Goal: Check status: Check status

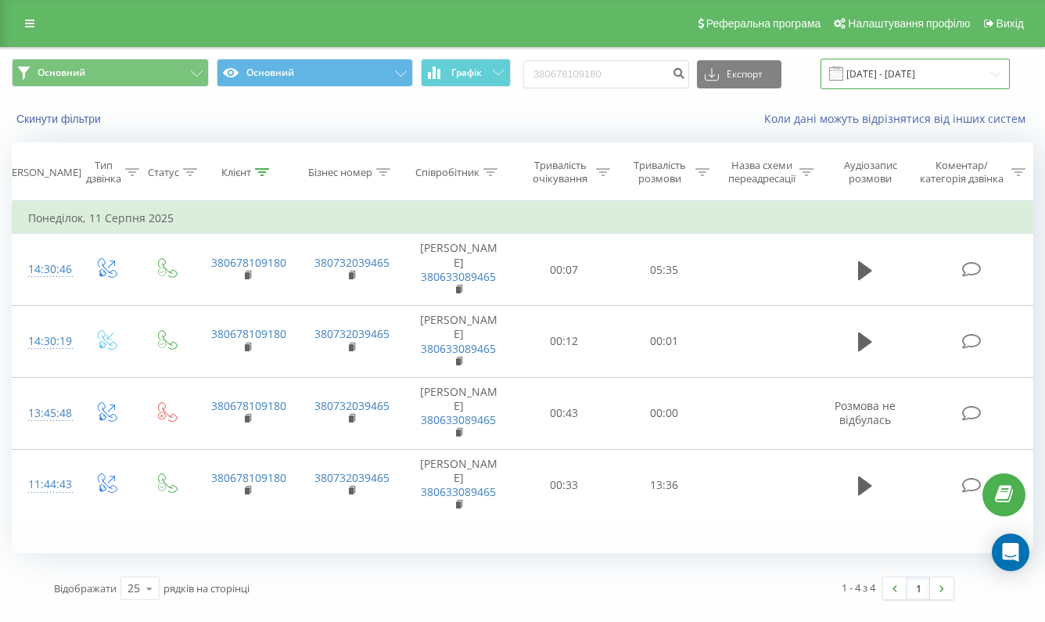
click at [897, 89] on input "[DATE] - [DATE]" at bounding box center [914, 74] width 189 height 30
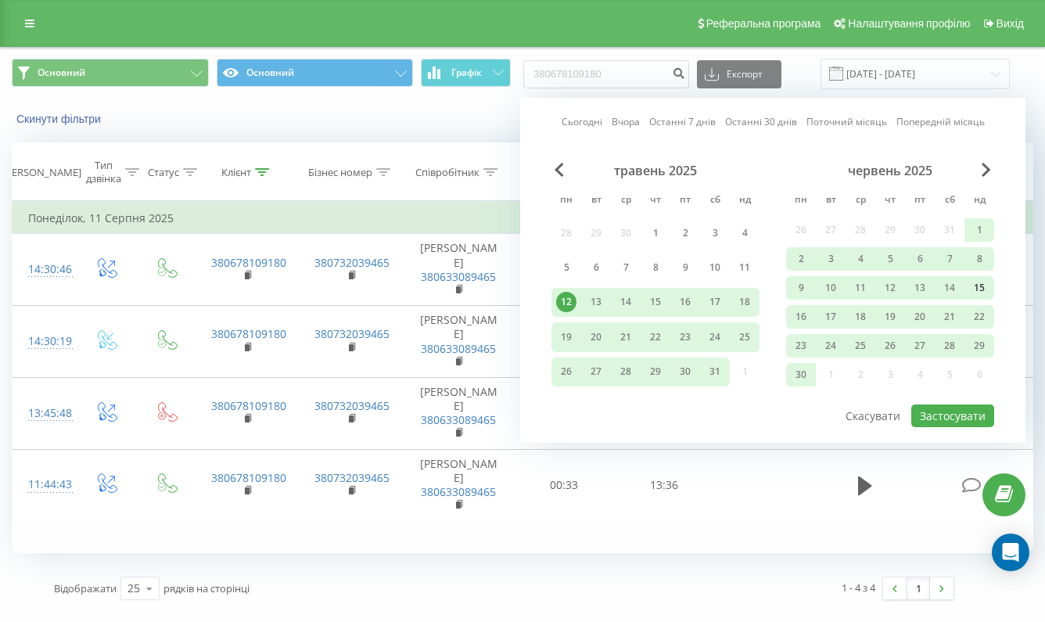
click at [972, 298] on div "15" at bounding box center [979, 288] width 20 height 20
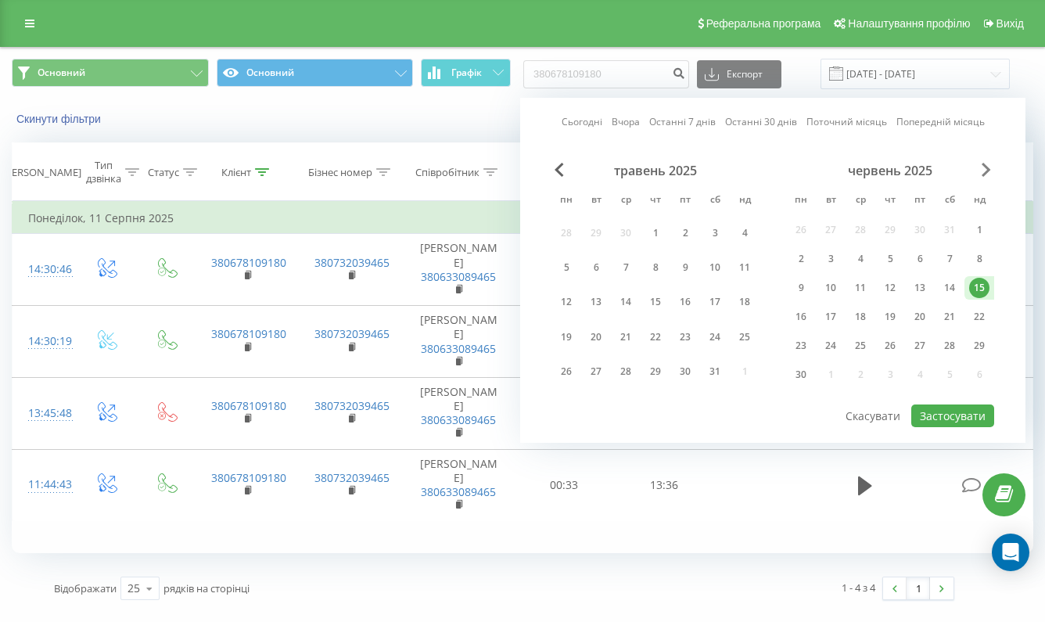
click at [989, 176] on span "Next Month" at bounding box center [985, 170] width 9 height 14
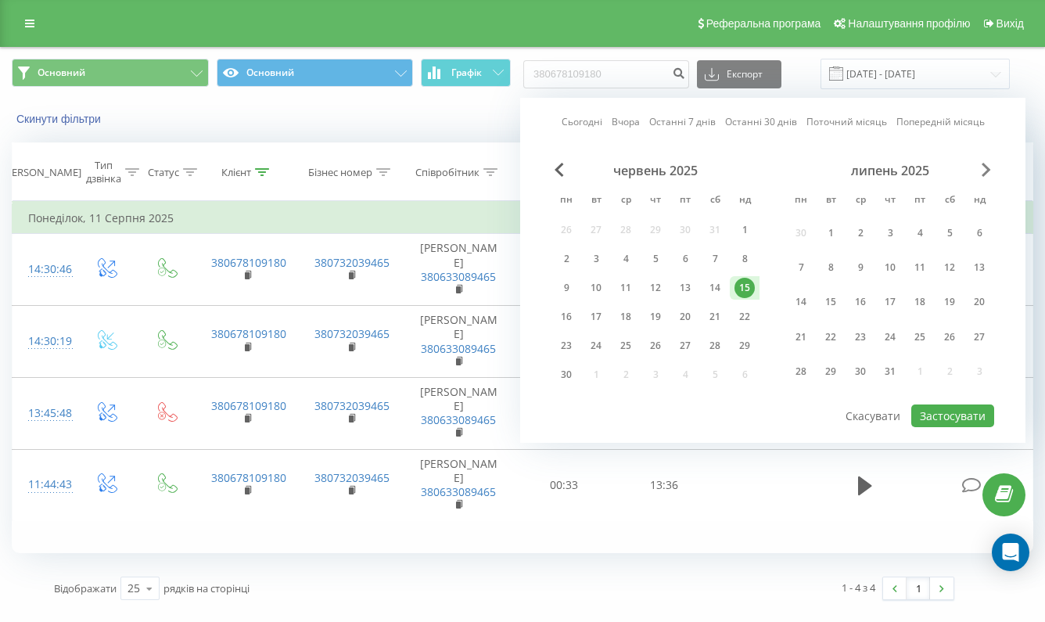
click at [987, 177] on span "Next Month" at bounding box center [985, 170] width 9 height 14
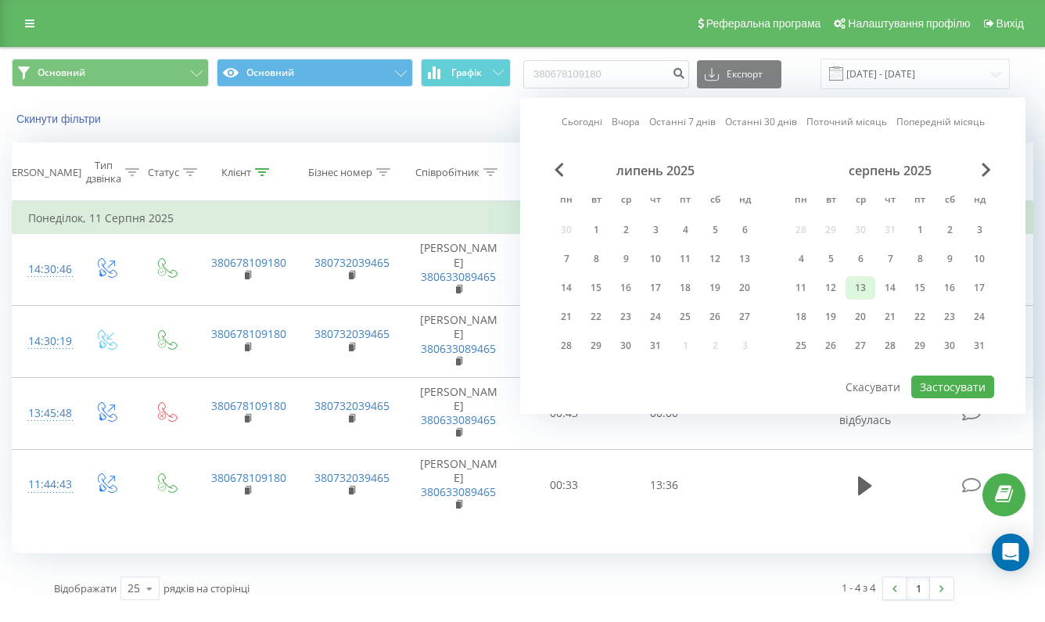
click at [860, 298] on div "13" at bounding box center [860, 288] width 20 height 20
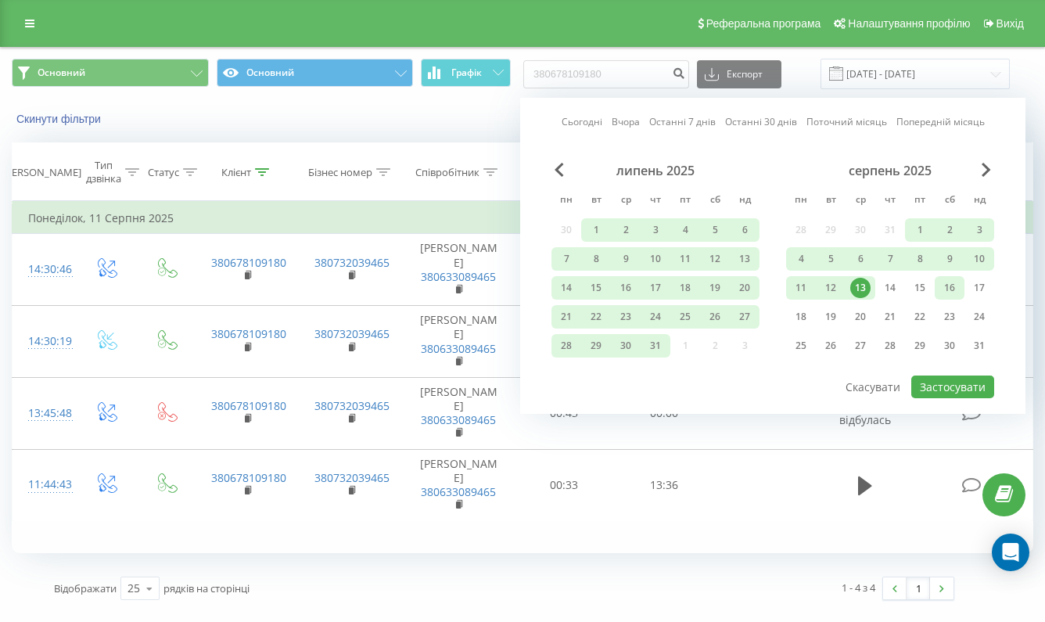
click at [949, 298] on div "16" at bounding box center [949, 288] width 20 height 20
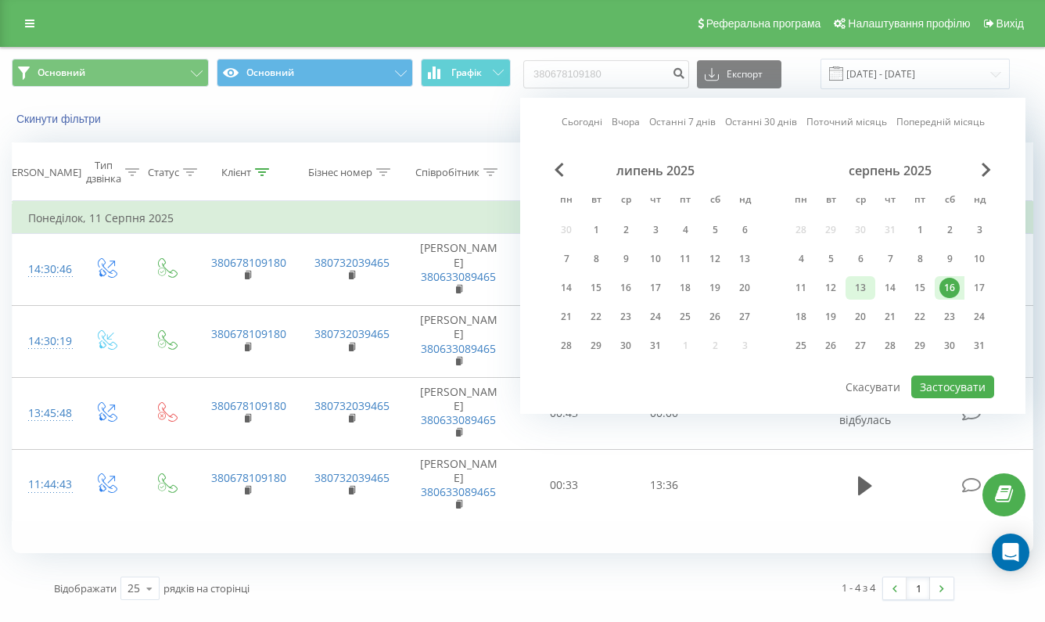
click at [863, 298] on div "13" at bounding box center [860, 288] width 20 height 20
click at [949, 398] on button "Застосувати" at bounding box center [952, 386] width 83 height 23
type input "[DATE] - [DATE]"
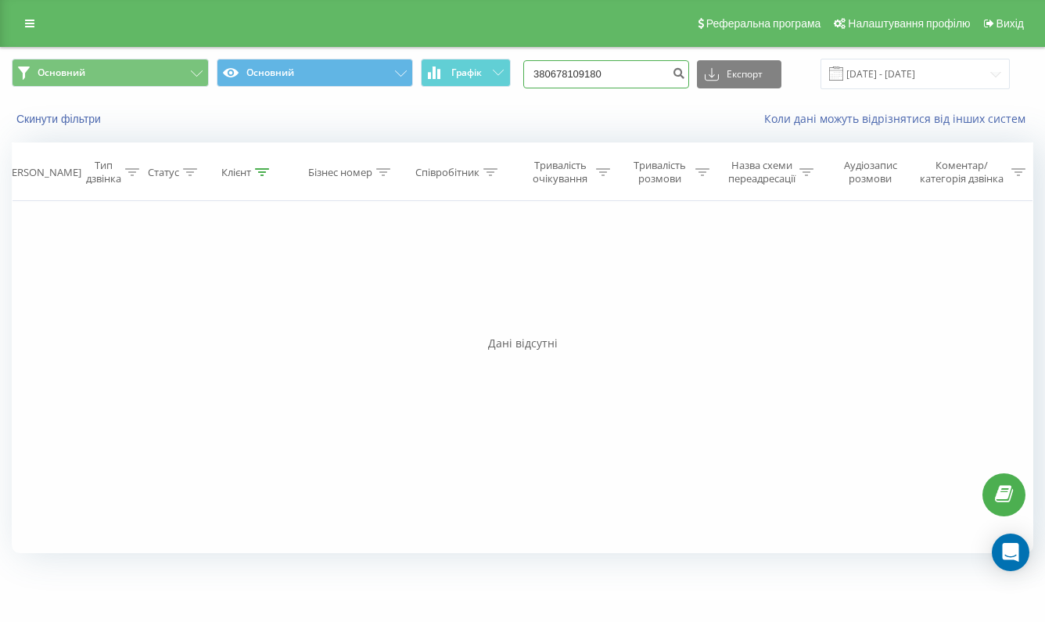
click at [666, 88] on input "380678109180" at bounding box center [606, 74] width 166 height 28
paste input "380955409313"
type input "380955409313"
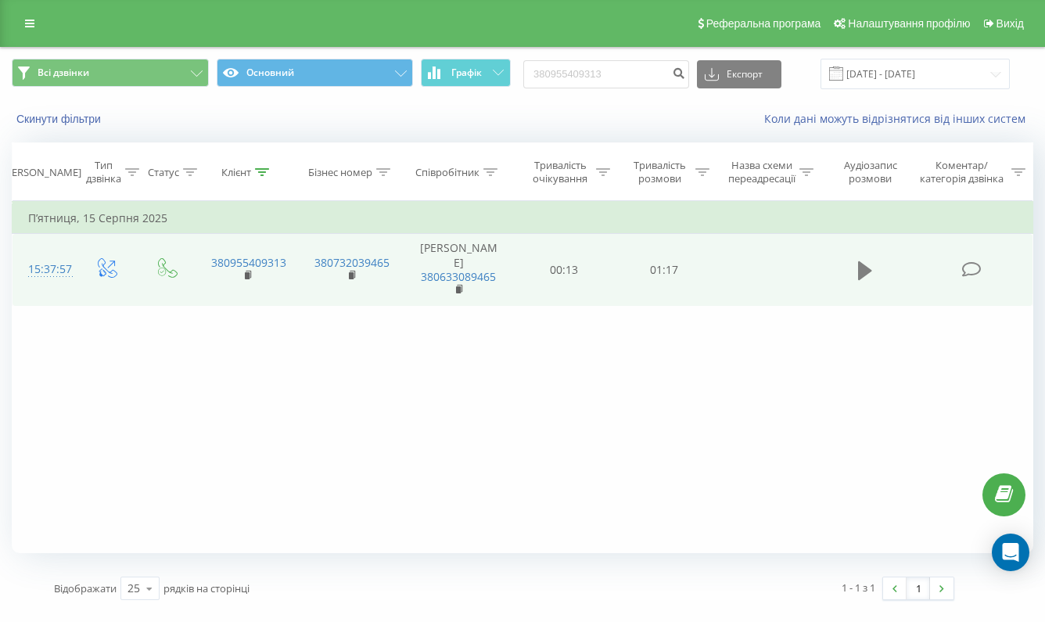
click at [870, 282] on icon at bounding box center [865, 271] width 14 height 22
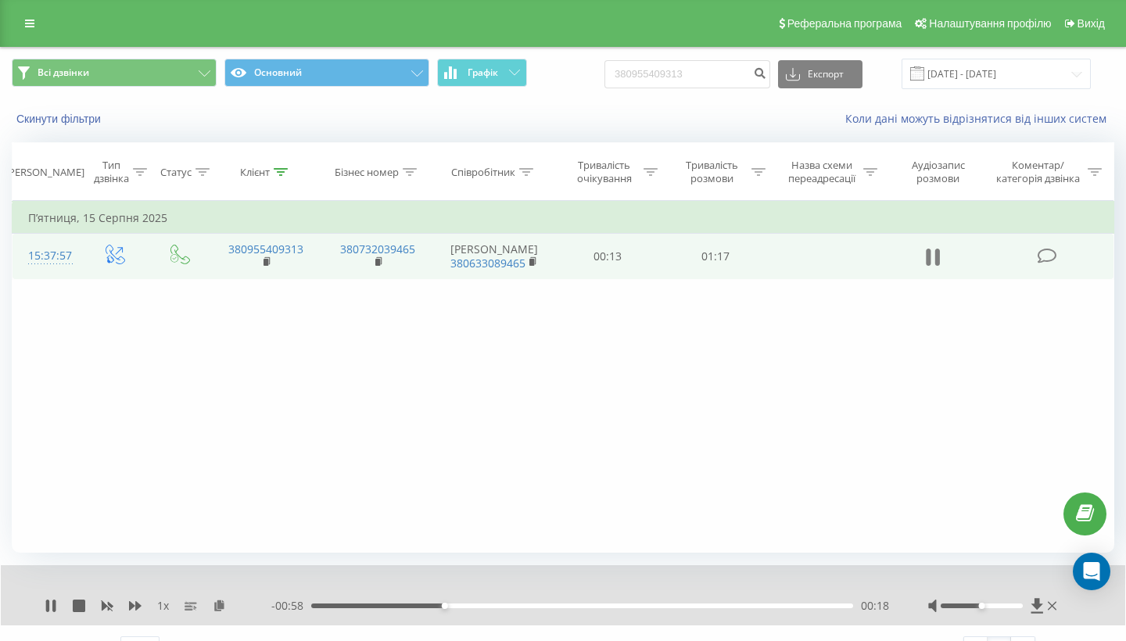
click at [935, 268] on icon at bounding box center [933, 257] width 14 height 22
